Goal: Information Seeking & Learning: Find specific fact

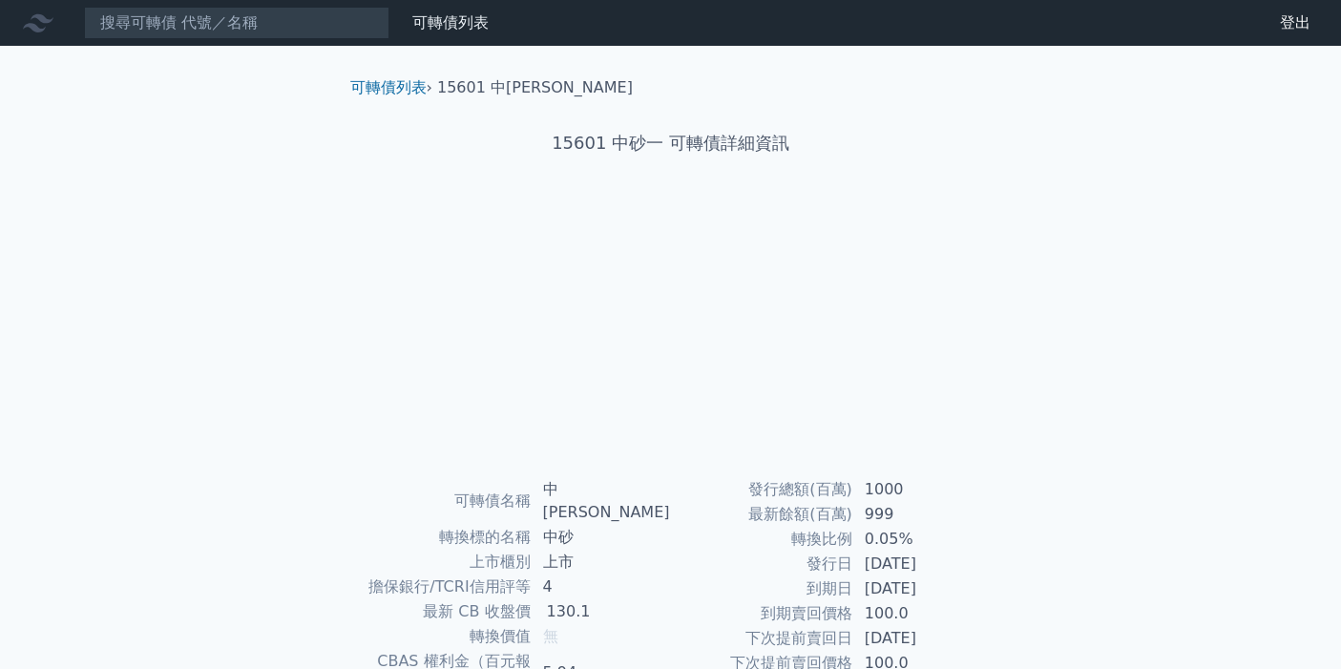
scroll to position [212, 0]
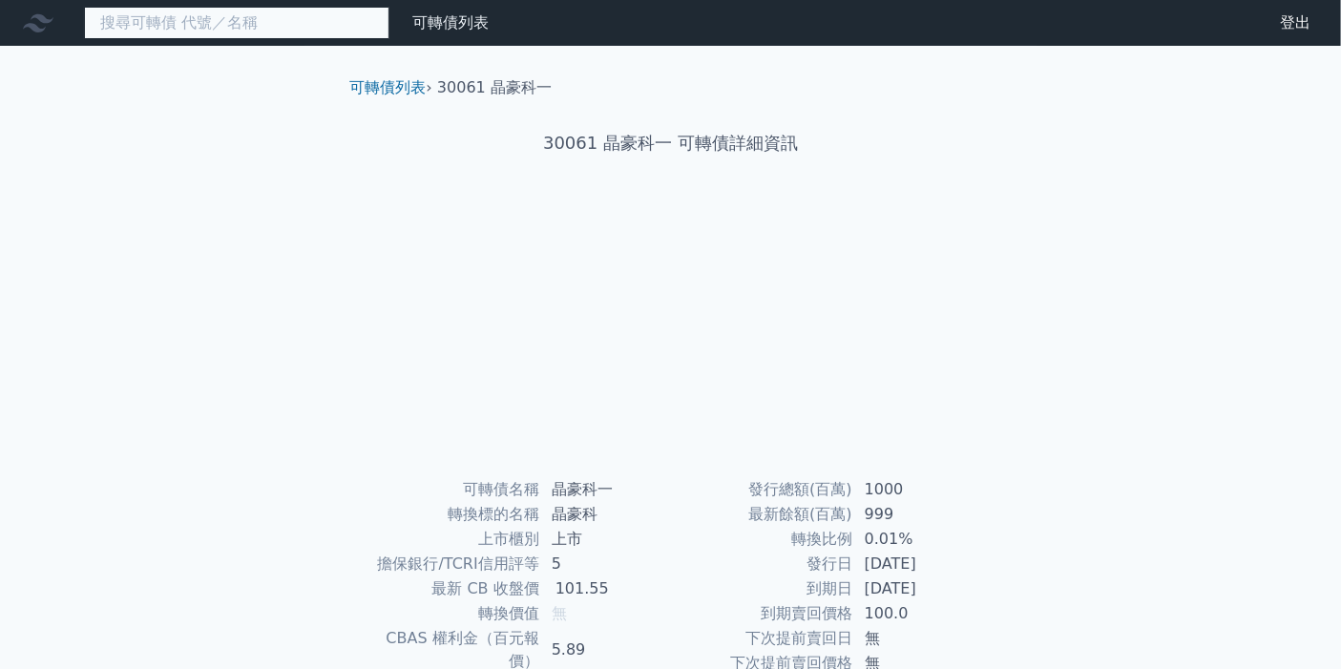
click at [229, 28] on input at bounding box center [236, 23] width 305 height 32
type input "8027"
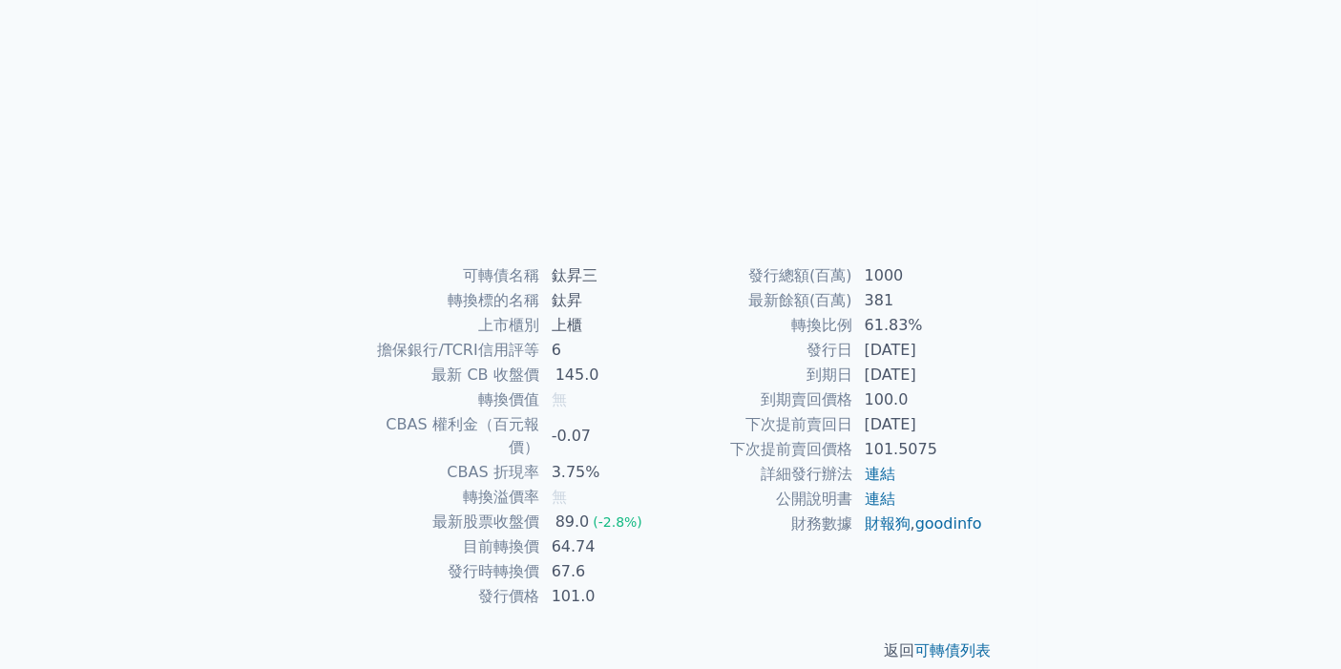
scroll to position [214, 0]
